Goal: Transaction & Acquisition: Obtain resource

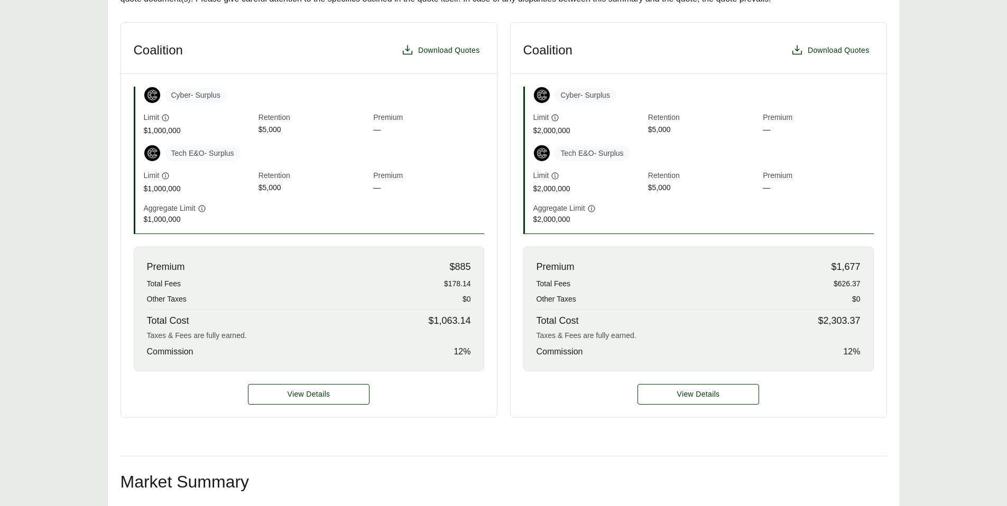
scroll to position [284, 0]
click at [715, 392] on span "View Details" at bounding box center [698, 393] width 43 height 11
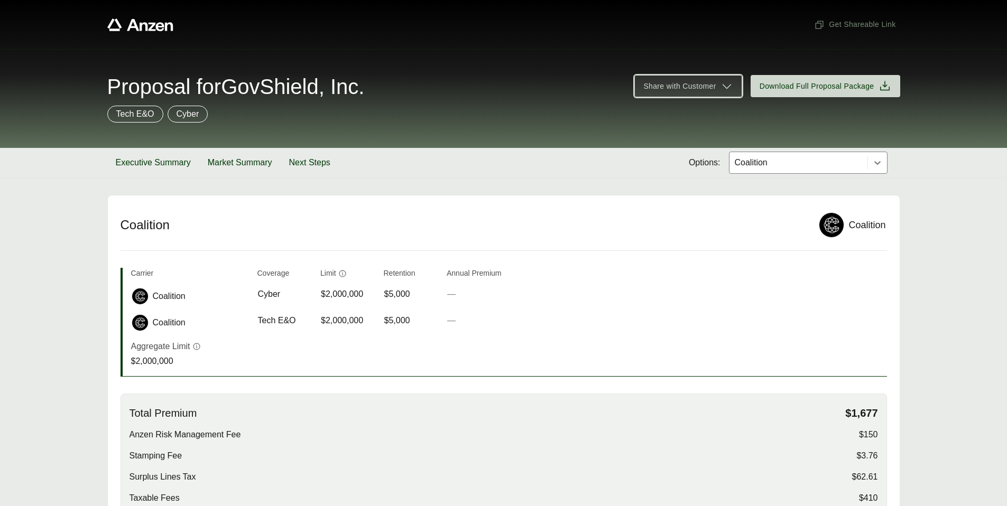
click at [731, 92] on icon at bounding box center [726, 86] width 13 height 13
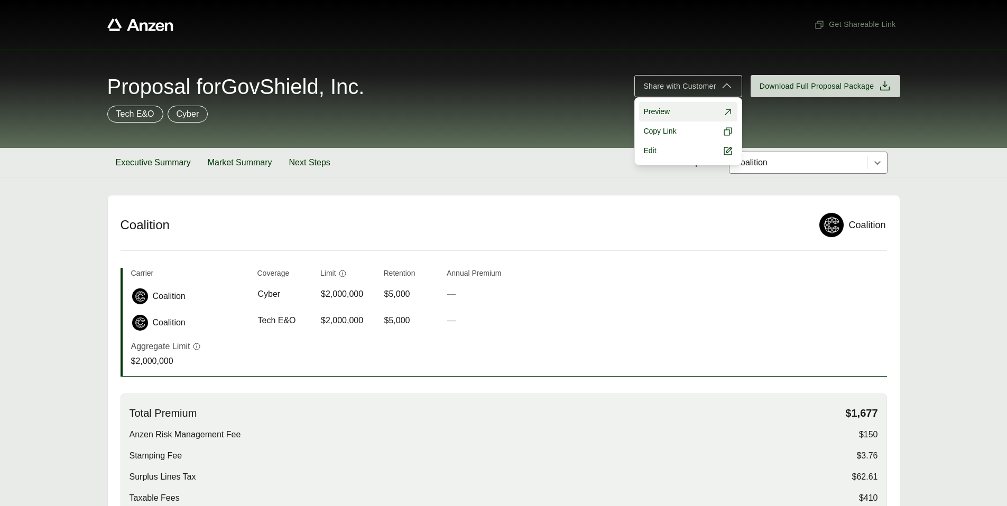
click at [687, 109] on link "Preview" at bounding box center [688, 112] width 98 height 20
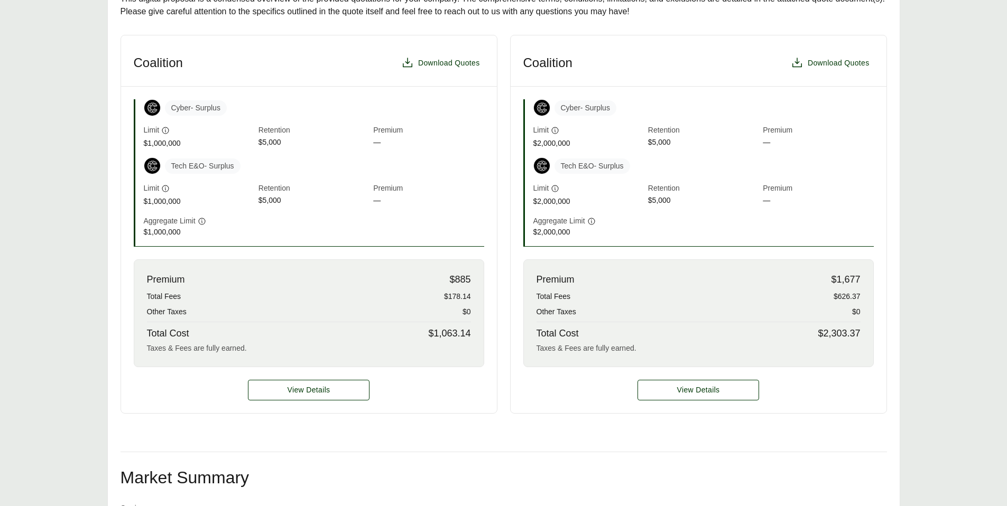
scroll to position [153, 0]
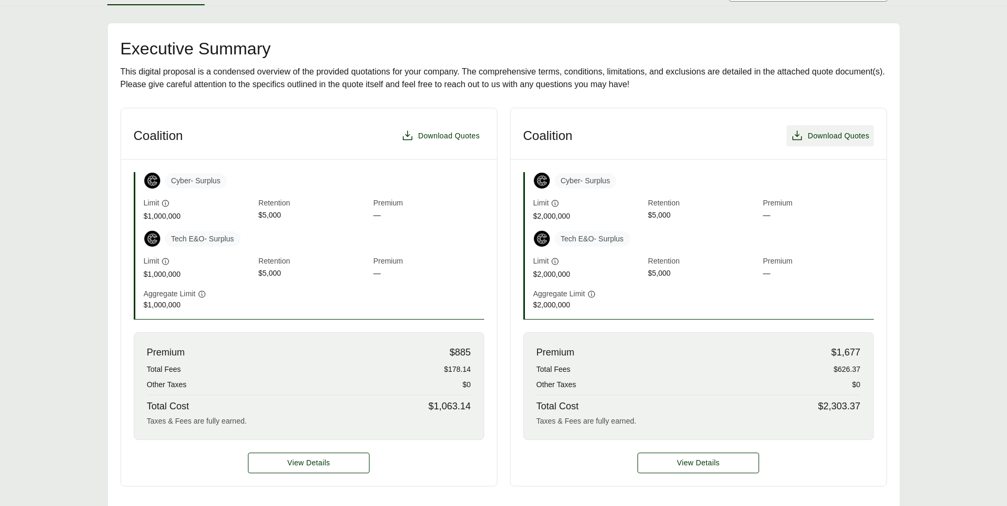
click at [831, 134] on span "Download Quotes" at bounding box center [838, 136] width 62 height 11
